Goal: Information Seeking & Learning: Learn about a topic

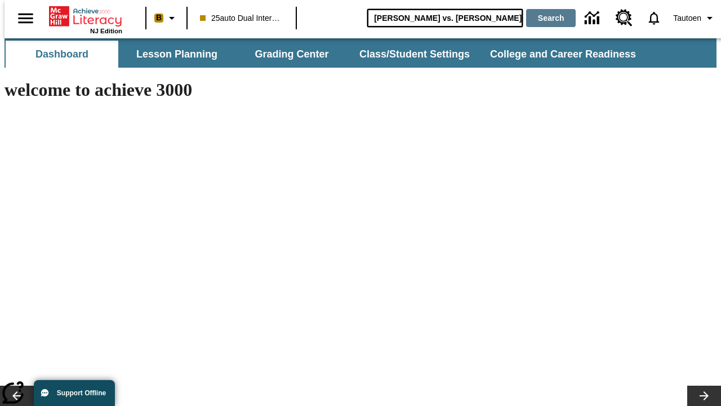
type input "Michelangelo vs. Leonardo"
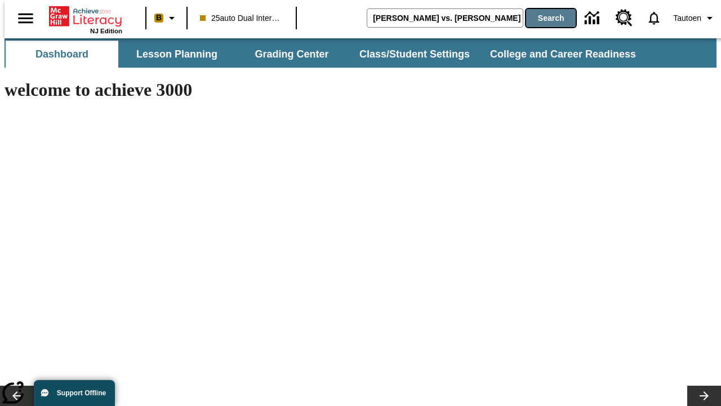
click at [544, 18] on button "Search" at bounding box center [551, 18] width 50 height 18
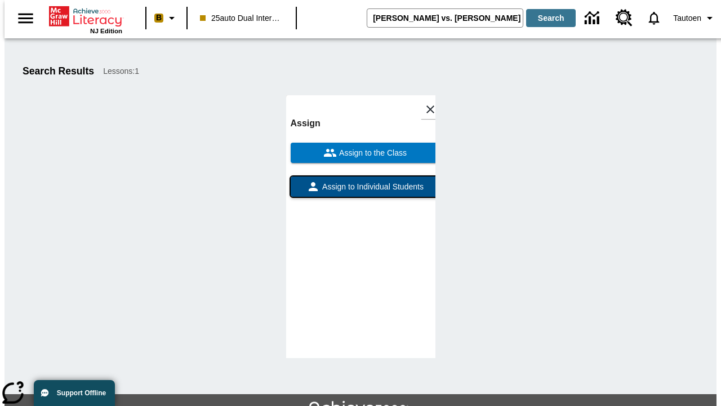
click at [361, 181] on span "Assign to Individual Students" at bounding box center [372, 187] width 104 height 12
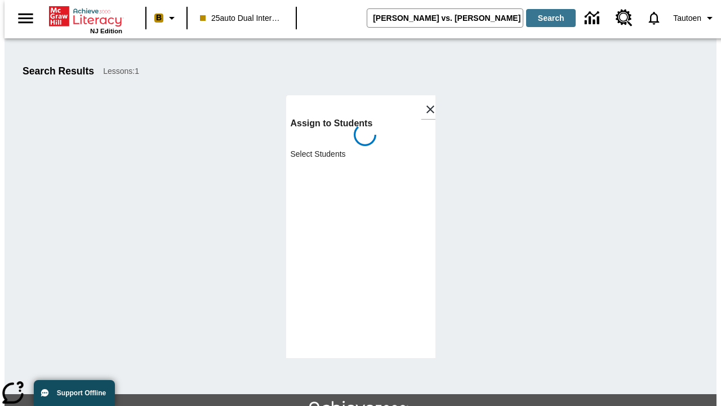
scroll to position [61, 0]
